Goal: Find specific page/section: Find specific page/section

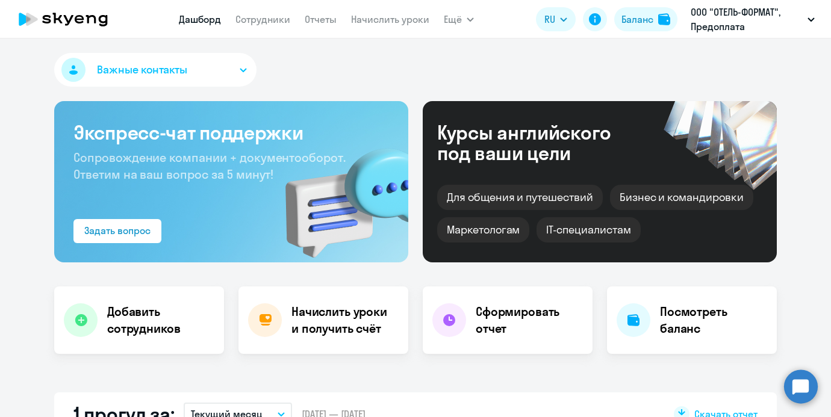
select select "30"
click at [293, 31] on app-header "[PERSON_NAME] Отчеты Начислить уроки Ещё Дашборд Сотрудники Отчеты Начислить ур…" at bounding box center [415, 19] width 831 height 39
click at [284, 27] on nav "[PERSON_NAME] Отчеты Начислить уроки" at bounding box center [304, 19] width 250 height 24
click at [277, 19] on link "Сотрудники" at bounding box center [262, 19] width 55 height 12
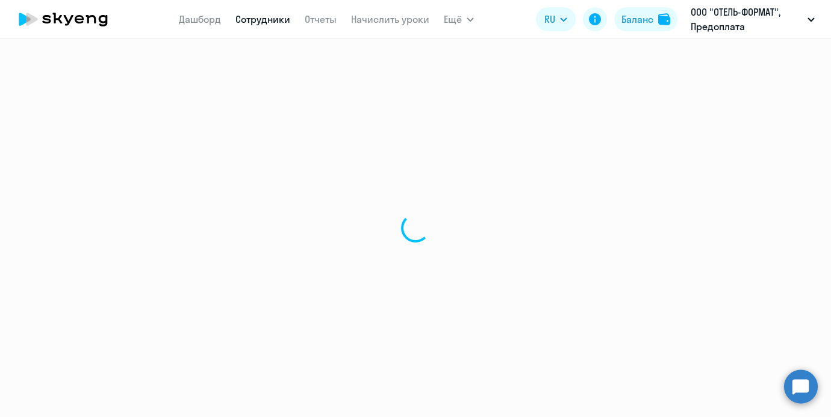
select select "30"
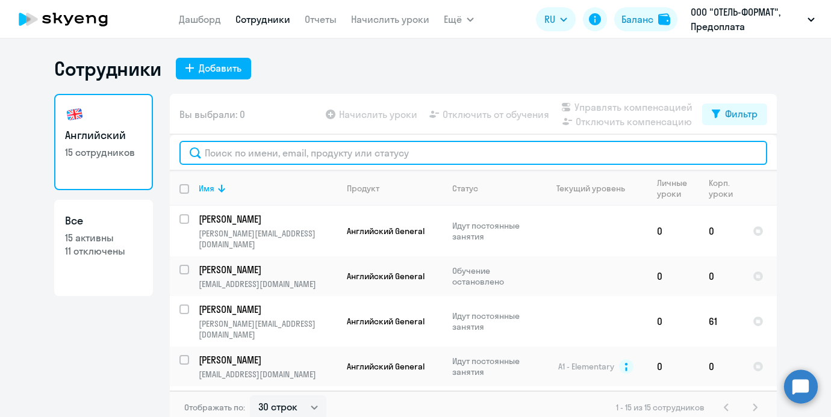
click at [300, 146] on input "text" at bounding box center [472, 153] width 587 height 24
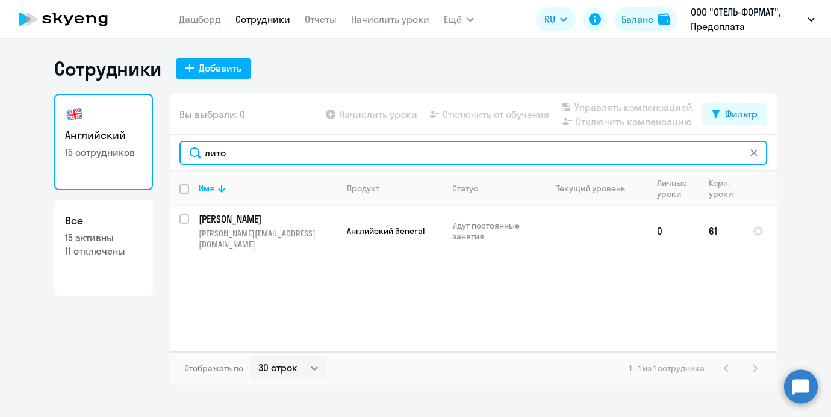
type input "лито"
